Goal: Task Accomplishment & Management: Manage account settings

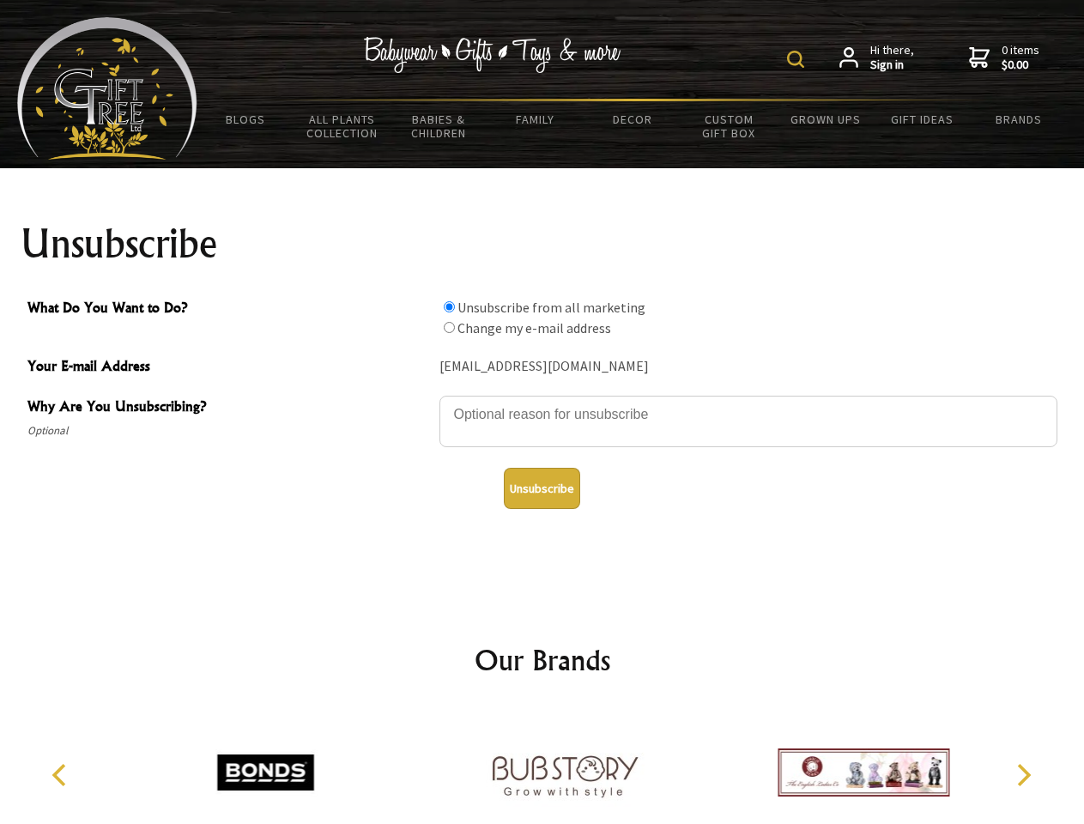
click at [798, 59] on img at bounding box center [795, 59] width 17 height 17
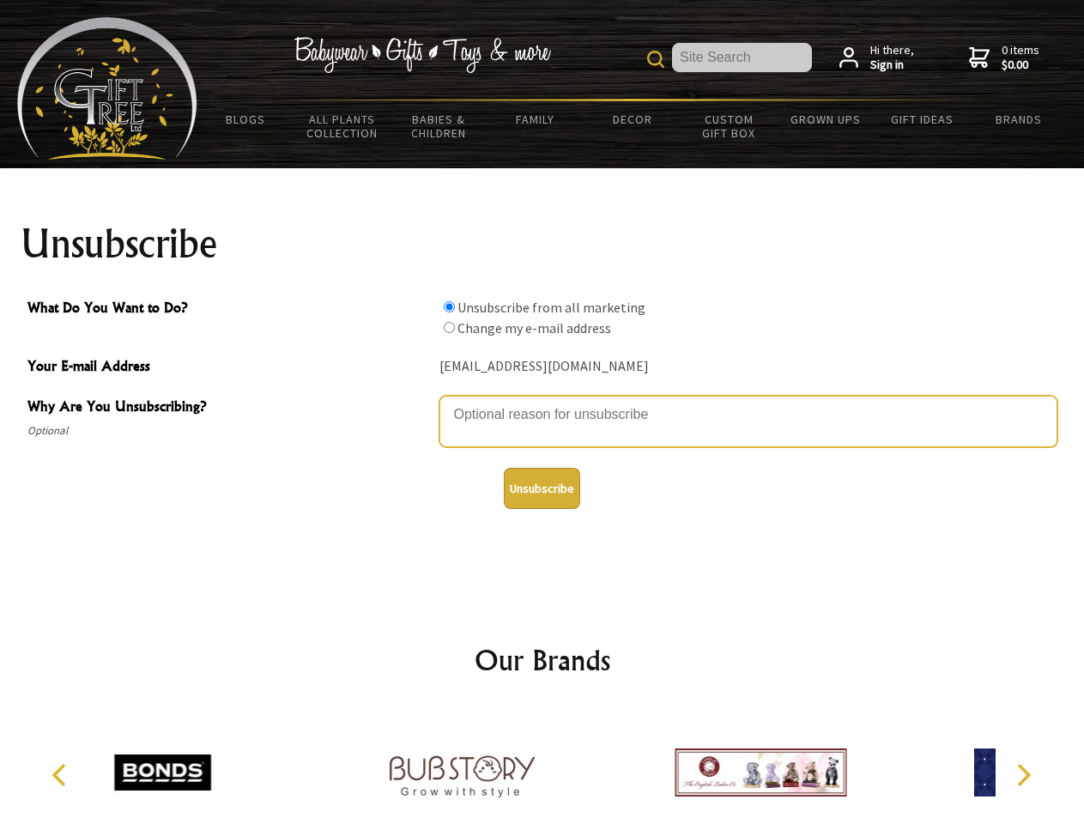
click at [543, 402] on textarea "Why Are You Unsubscribing?" at bounding box center [749, 422] width 618 height 52
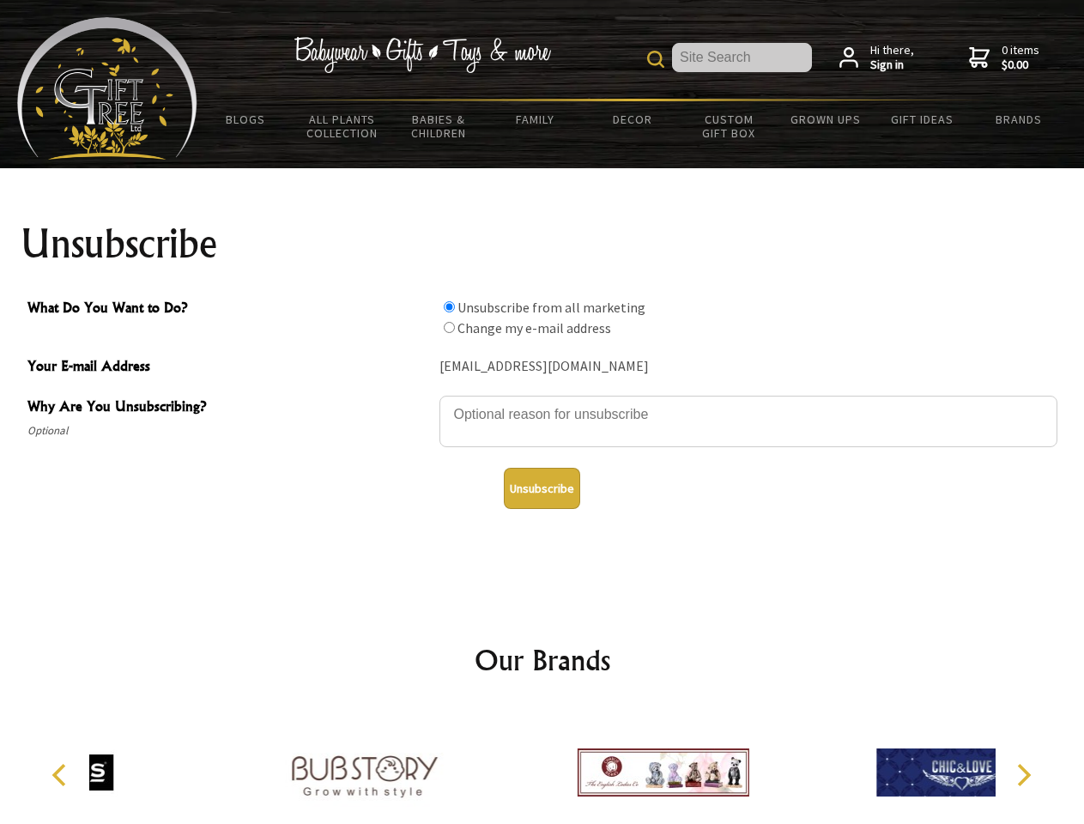
click at [449, 306] on input "What Do You Want to Do?" at bounding box center [449, 306] width 11 height 11
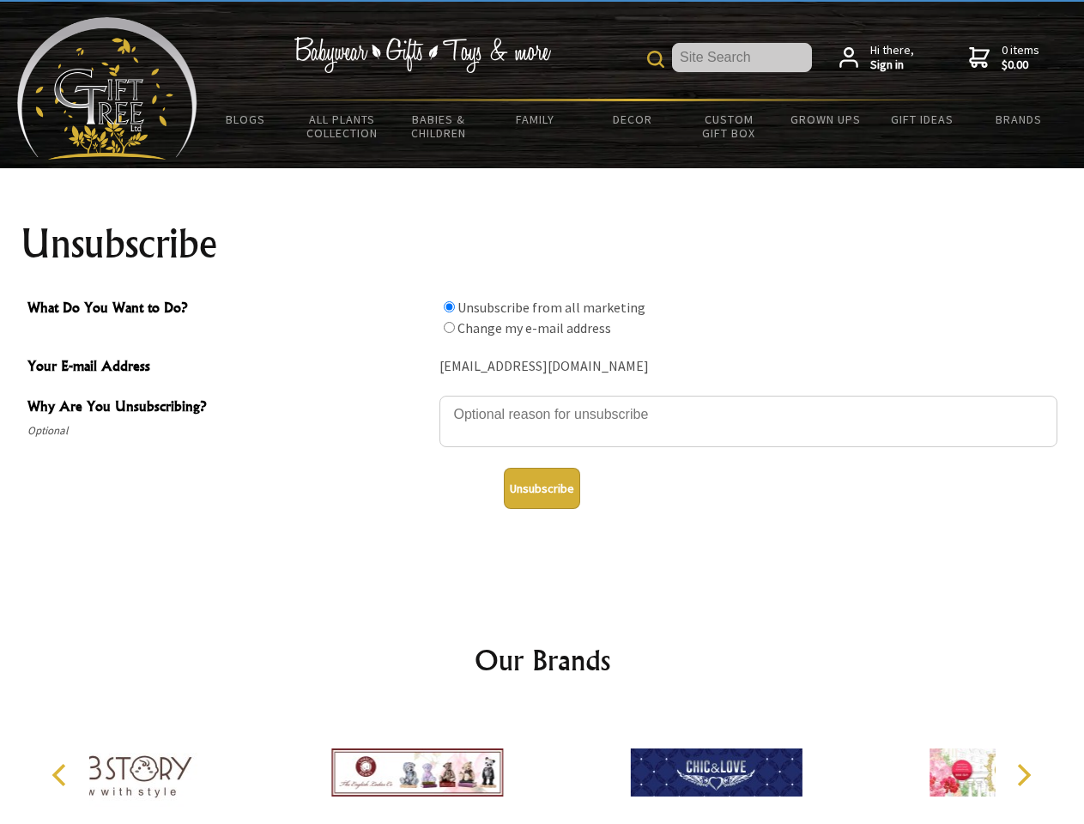
click at [449, 327] on input "What Do You Want to Do?" at bounding box center [449, 327] width 11 height 11
radio input "true"
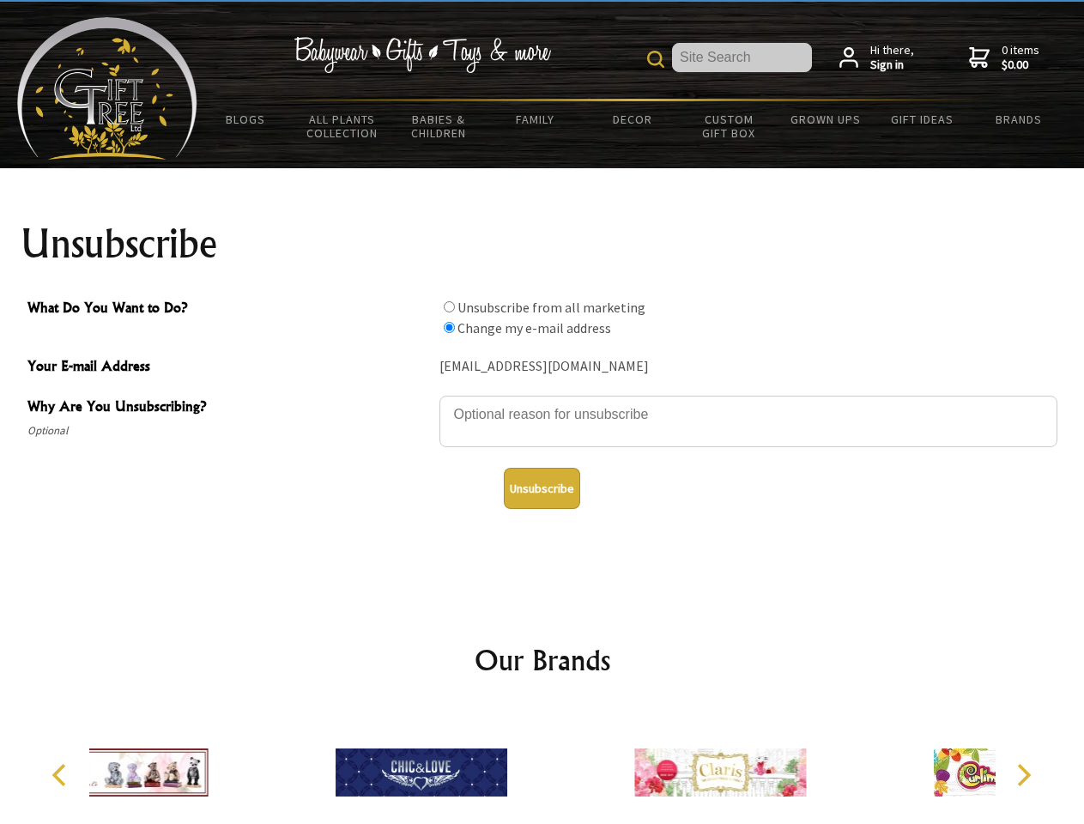
click at [542, 489] on button "Unsubscribe" at bounding box center [542, 488] width 76 height 41
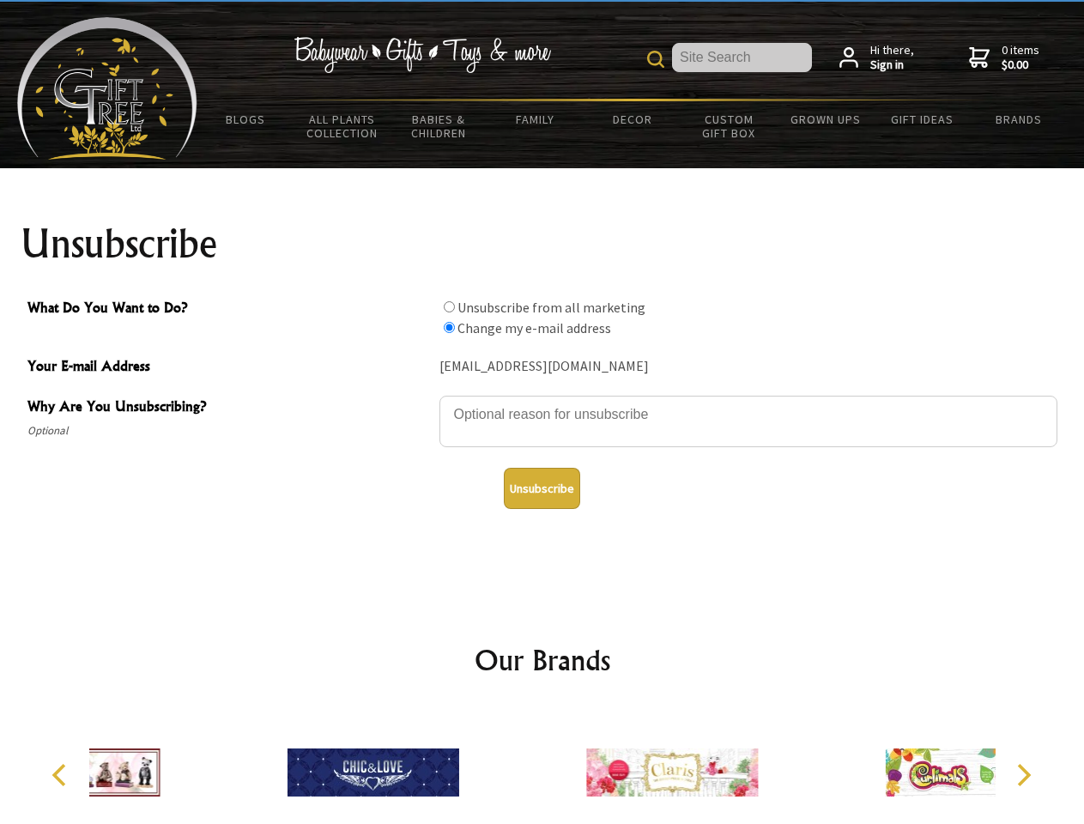
click at [543, 766] on div at bounding box center [672, 775] width 299 height 134
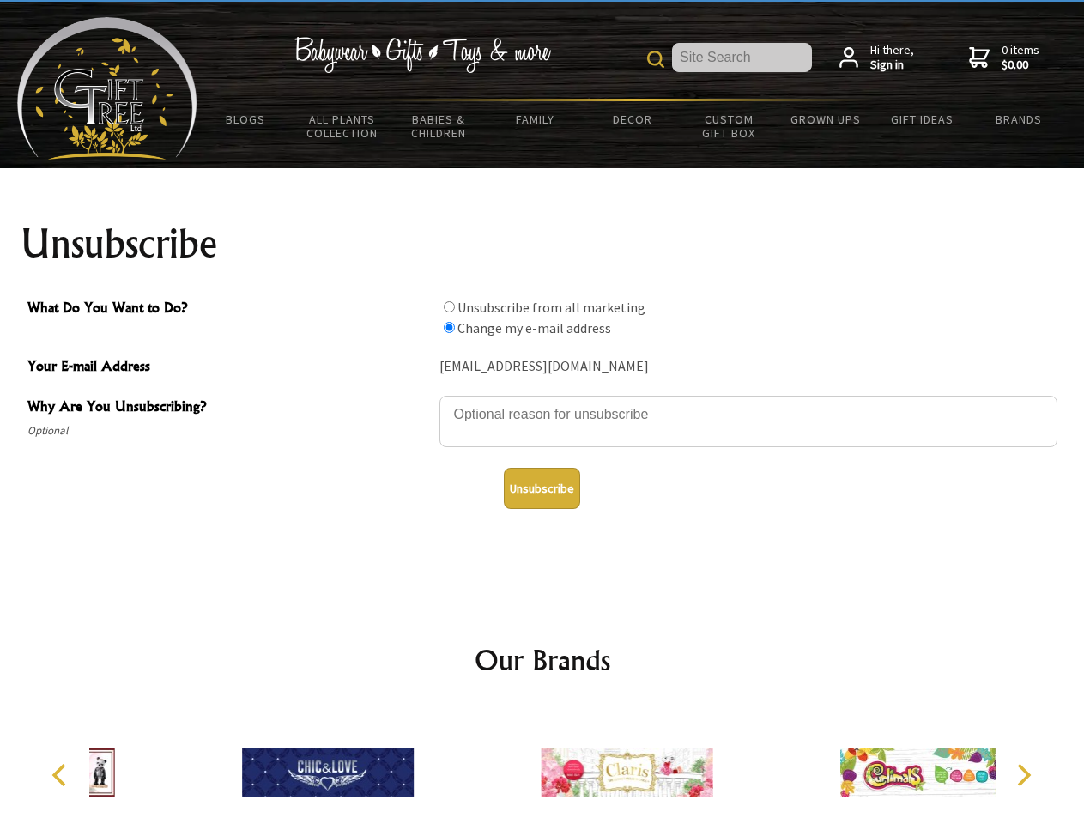
click at [62, 775] on icon "Previous" at bounding box center [61, 775] width 22 height 22
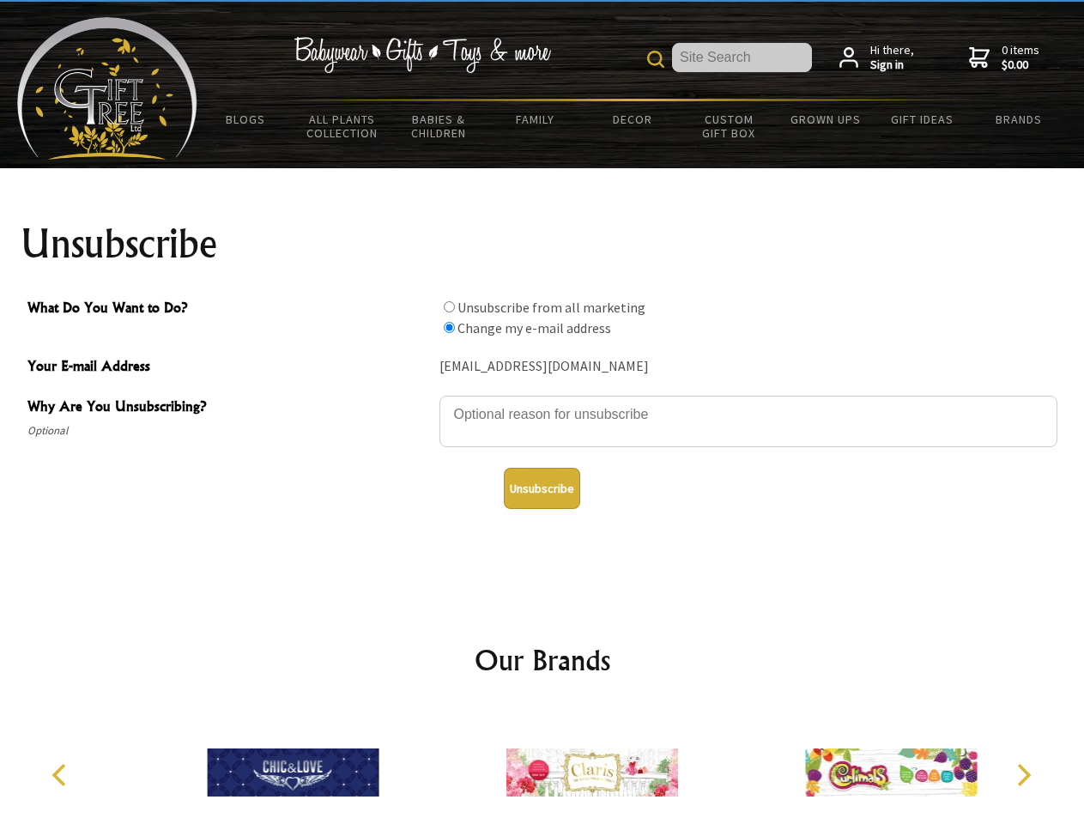
click at [1023, 775] on icon "Next" at bounding box center [1022, 775] width 22 height 22
